Goal: Task Accomplishment & Management: Manage account settings

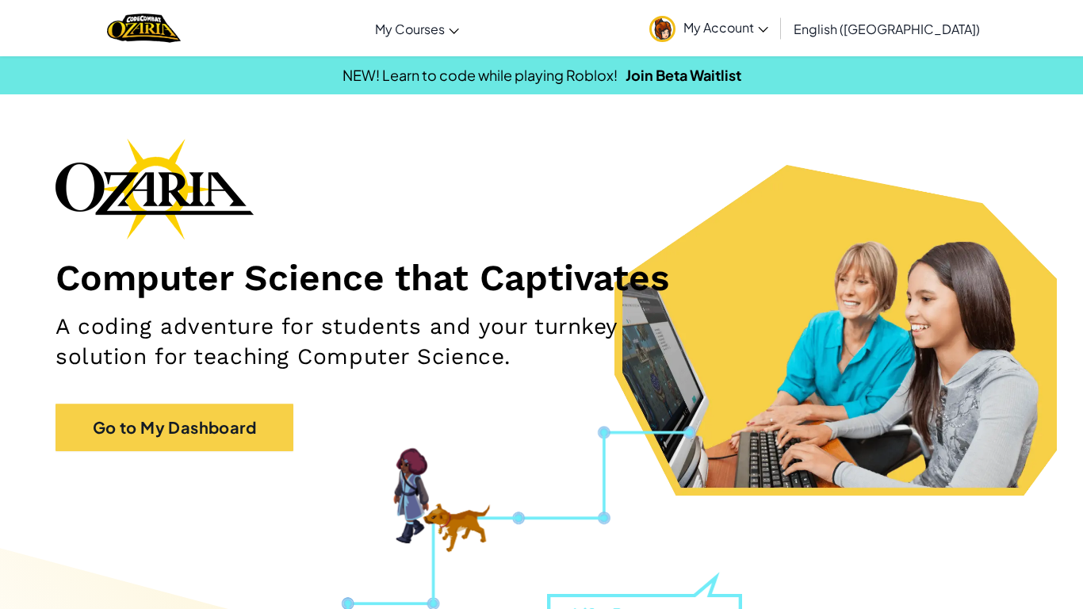
click at [768, 25] on span "My Account" at bounding box center [726, 27] width 85 height 17
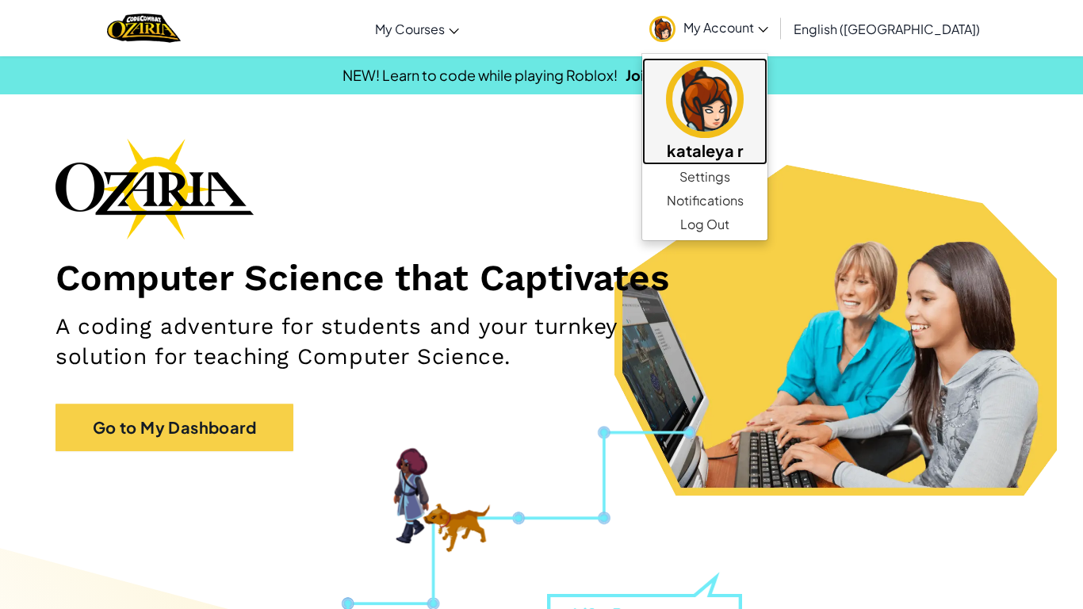
click at [744, 98] on img at bounding box center [705, 99] width 78 height 78
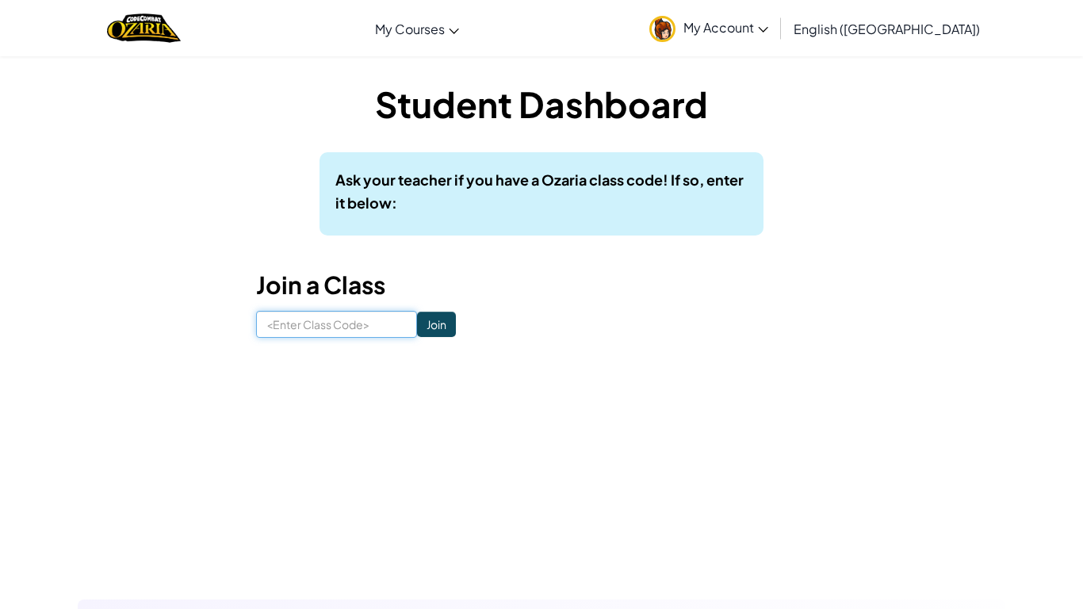
click at [379, 323] on input at bounding box center [336, 324] width 161 height 27
click at [768, 28] on span "My Account" at bounding box center [726, 27] width 85 height 17
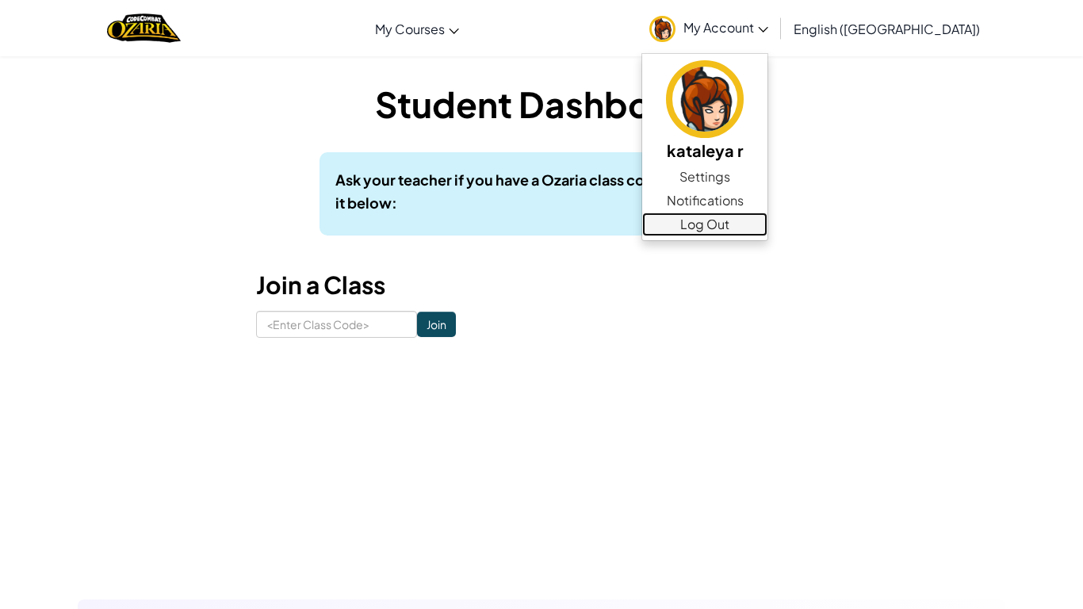
click at [768, 232] on link "Log Out" at bounding box center [704, 225] width 125 height 24
